Goal: Information Seeking & Learning: Learn about a topic

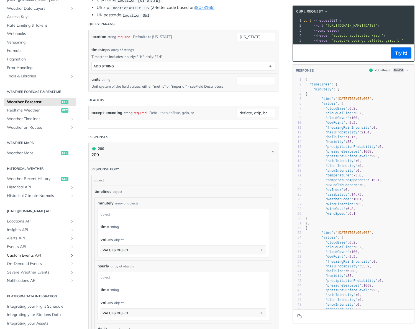
scroll to position [35, 0]
click at [25, 234] on link "Alerts API" at bounding box center [39, 238] width 71 height 8
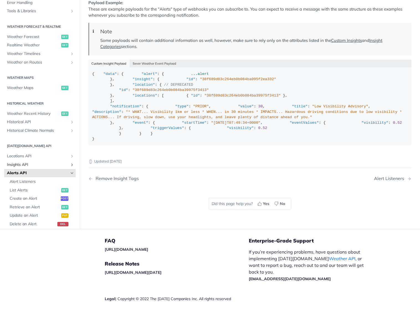
click at [65, 162] on span "Insights API" at bounding box center [38, 165] width 62 height 6
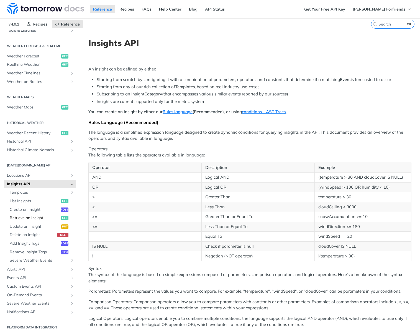
scroll to position [110, 0]
click at [68, 181] on span "Insights API" at bounding box center [38, 184] width 62 height 6
click at [71, 180] on link "Insights API" at bounding box center [39, 184] width 71 height 8
click at [69, 174] on link "Locations API" at bounding box center [39, 176] width 71 height 8
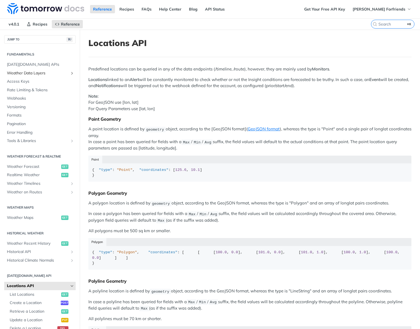
click at [46, 73] on span "Weather Data Layers" at bounding box center [38, 73] width 62 height 6
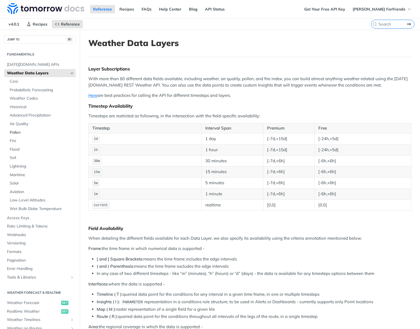
click at [19, 130] on span "Pollen" at bounding box center [42, 133] width 65 height 6
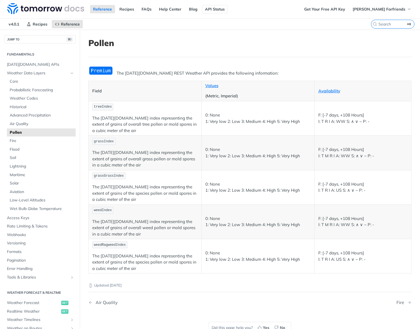
click at [211, 11] on link "API Status" at bounding box center [215, 9] width 26 height 8
click at [385, 10] on span "[PERSON_NAME] Forfriends" at bounding box center [379, 9] width 53 height 5
click at [102, 106] on span "treeIndex" at bounding box center [103, 107] width 18 height 4
click at [19, 12] on img at bounding box center [45, 8] width 77 height 11
